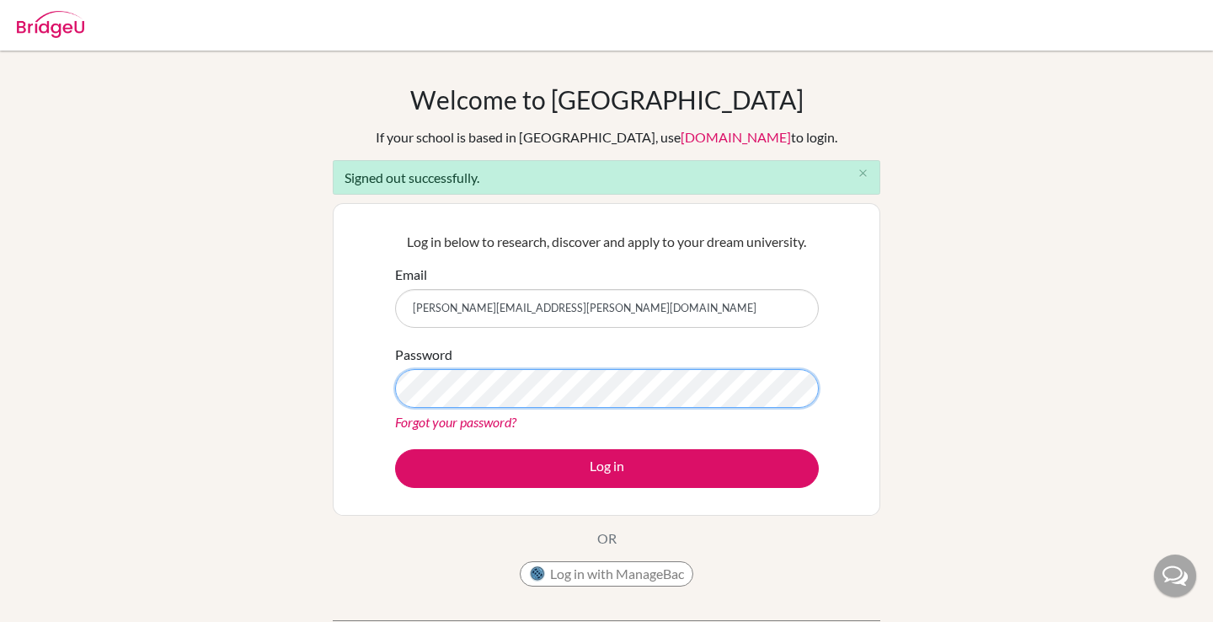
click at [395, 449] on button "Log in" at bounding box center [607, 468] width 424 height 39
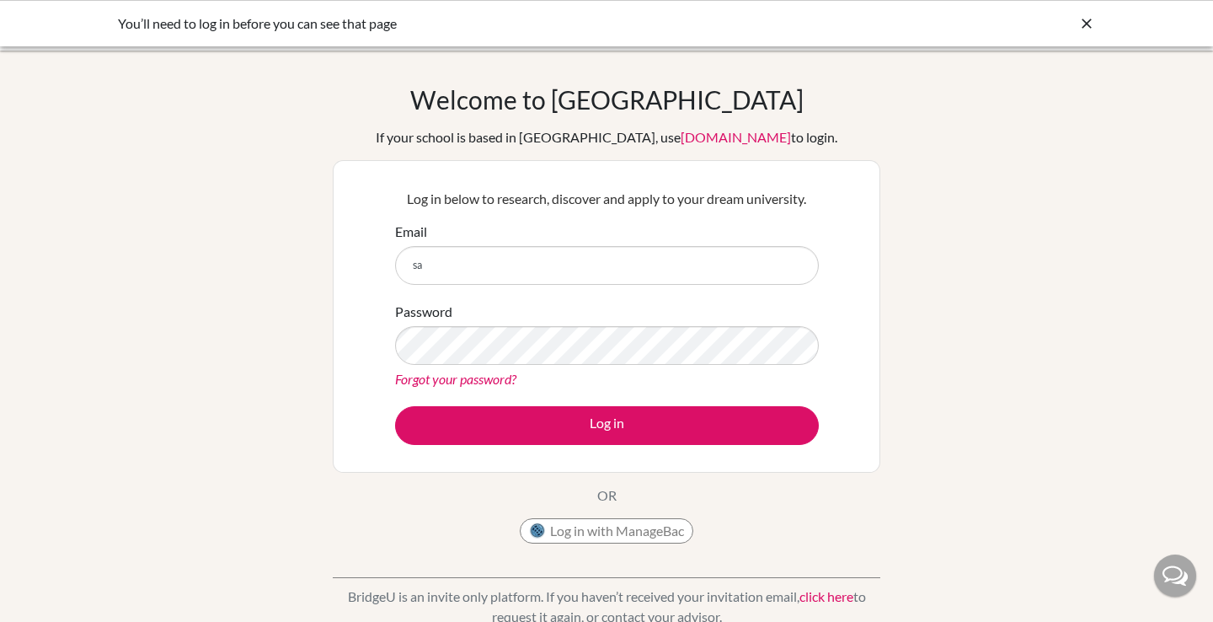
type input "[PERSON_NAME][EMAIL_ADDRESS][PERSON_NAME][DOMAIN_NAME]"
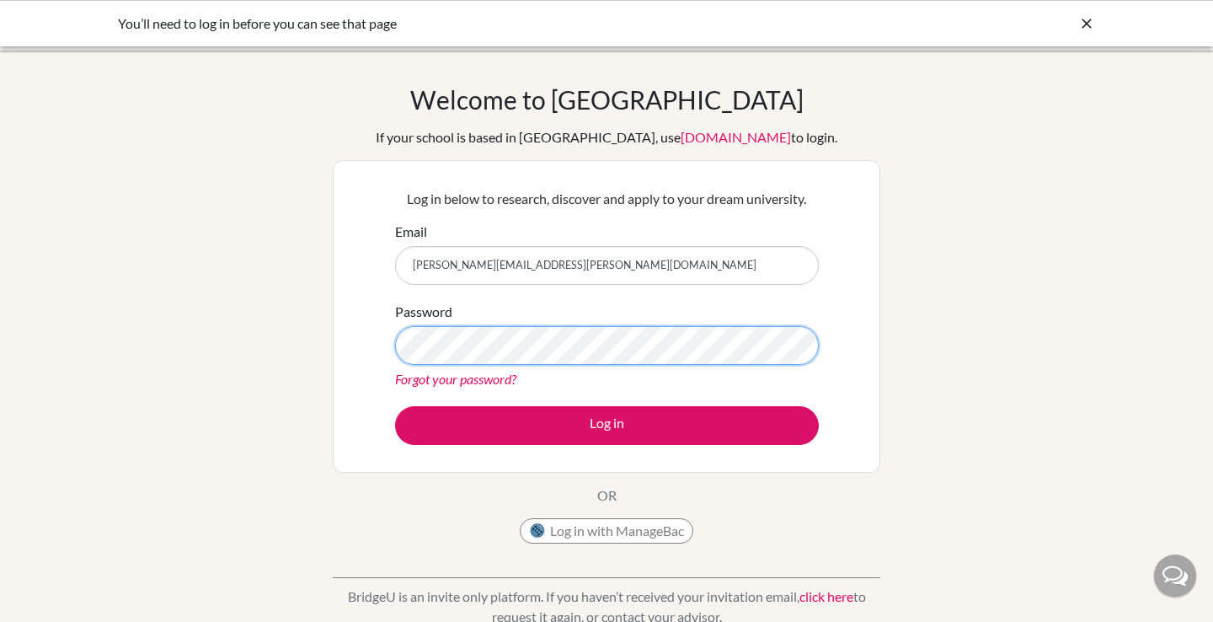
click at [395, 406] on button "Log in" at bounding box center [607, 425] width 424 height 39
